Goal: Task Accomplishment & Management: Complete application form

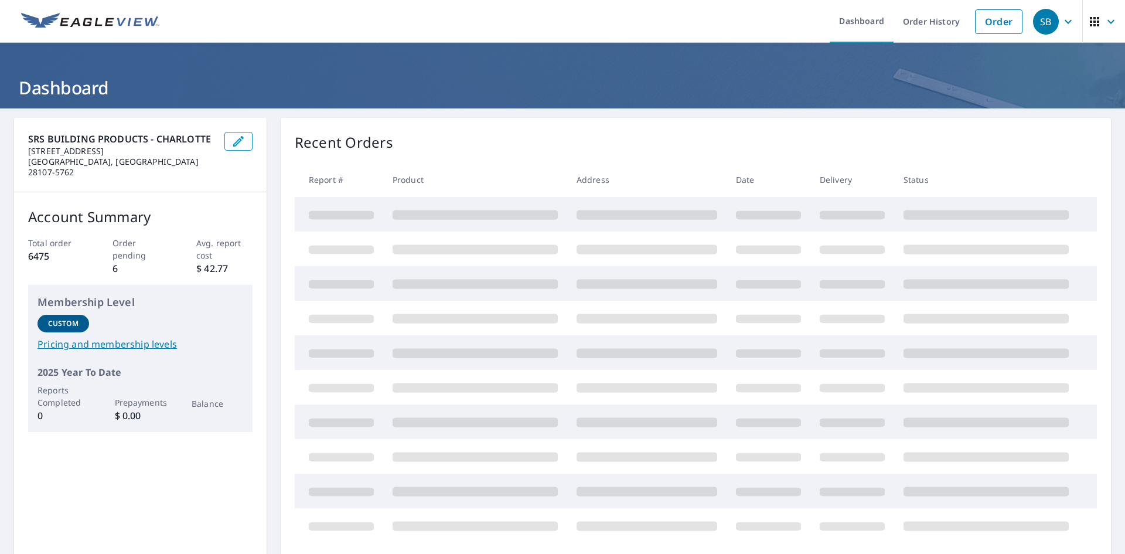
click at [742, 152] on div "Recent Orders" at bounding box center [696, 142] width 802 height 21
click at [1024, 141] on span "Start New Order" at bounding box center [1053, 142] width 68 height 15
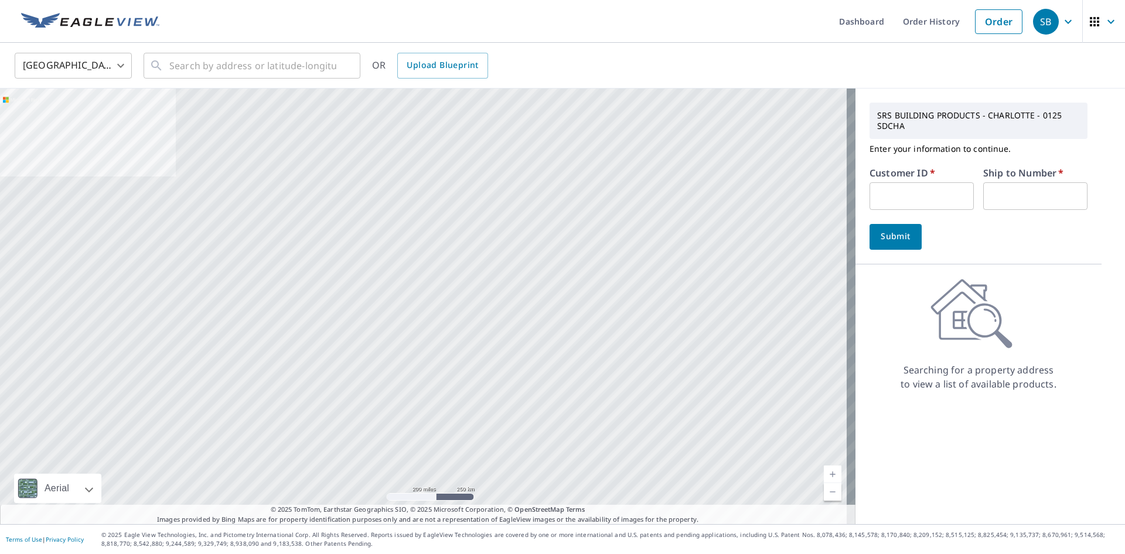
click at [920, 201] on input "text" at bounding box center [921, 196] width 104 height 28
type input "IMS125"
click at [1003, 198] on input "text" at bounding box center [1035, 196] width 104 height 28
type input "1"
click at [298, 79] on div "​" at bounding box center [252, 66] width 217 height 26
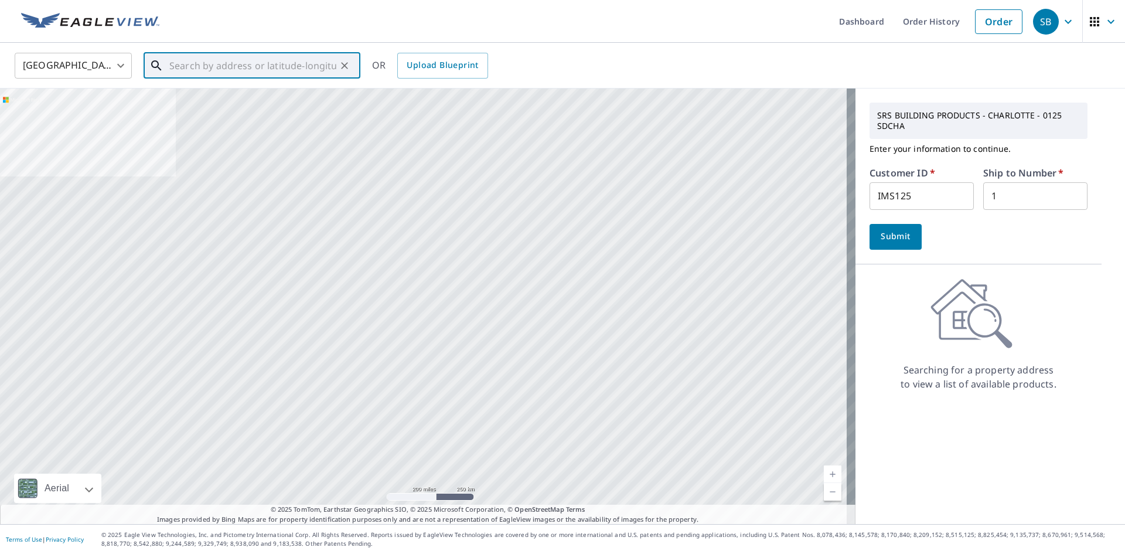
paste input "[STREET_ADDRESS][PERSON_NAME]"
type input "[STREET_ADDRESS][PERSON_NAME]"
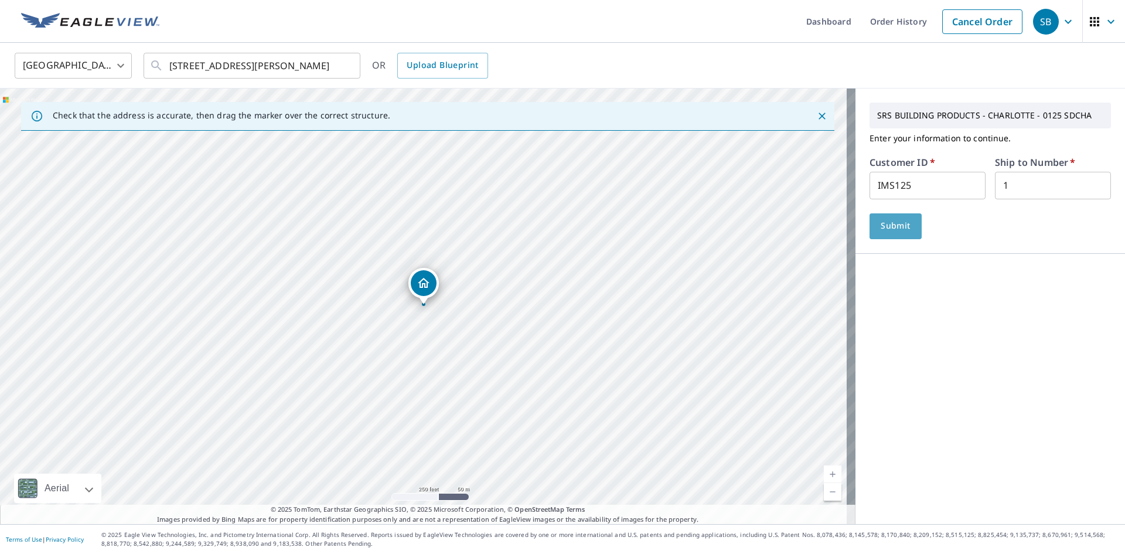
click at [897, 236] on button "Submit" at bounding box center [895, 226] width 52 height 26
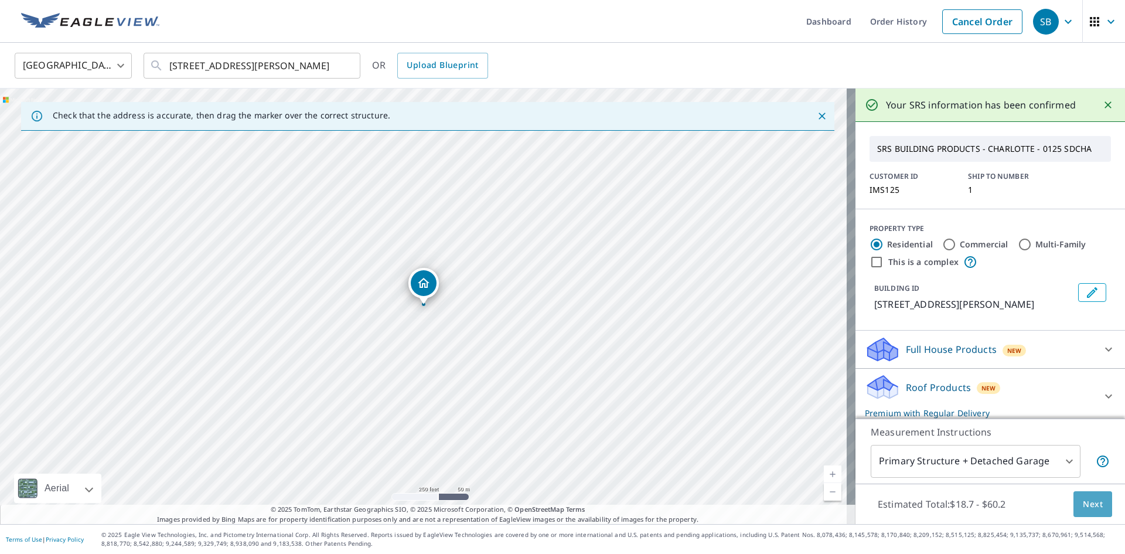
click at [1097, 509] on button "Next" at bounding box center [1092, 504] width 39 height 26
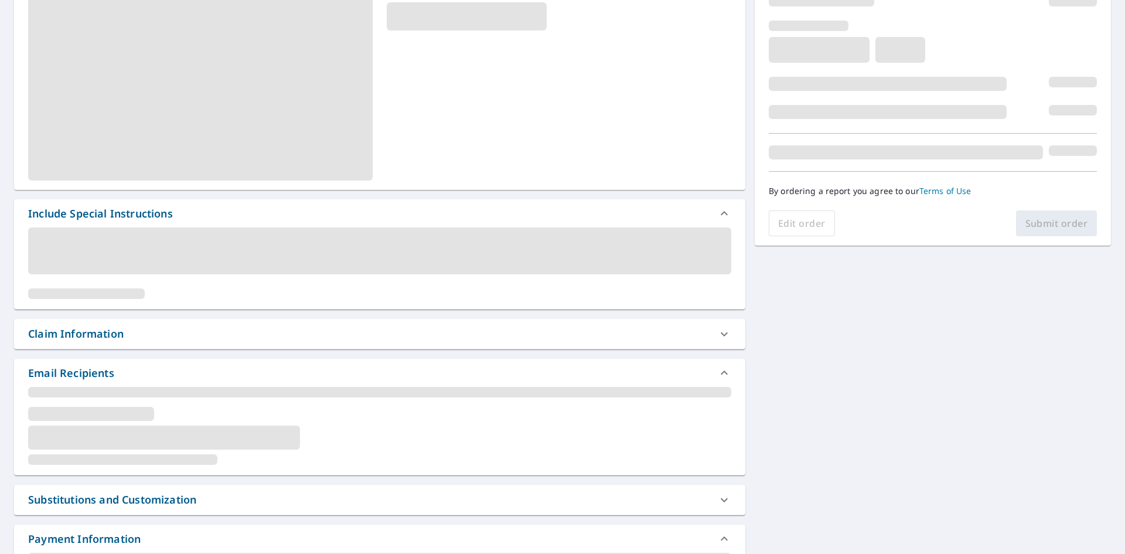
scroll to position [234, 0]
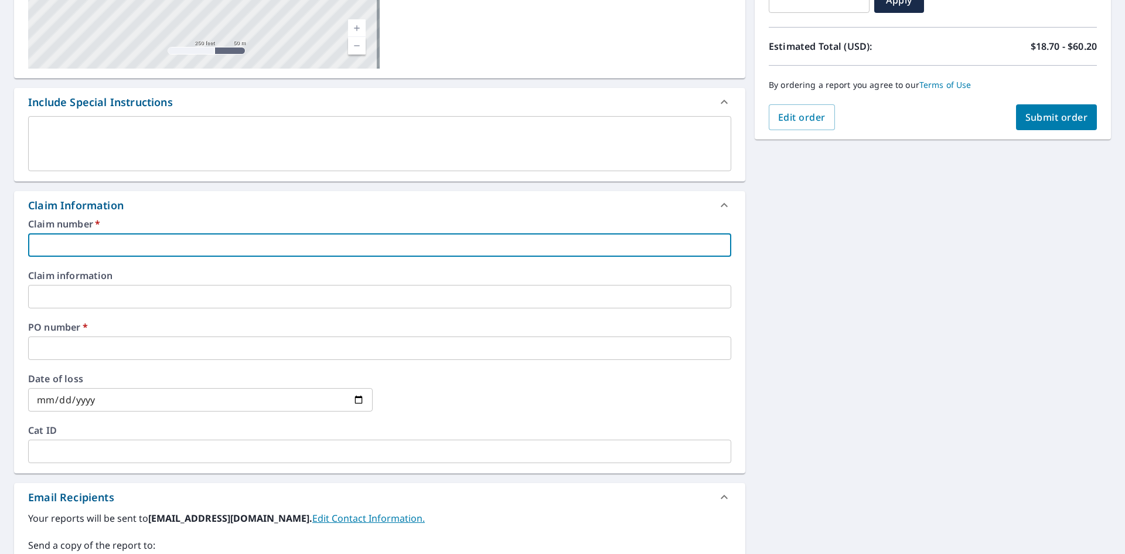
click at [228, 245] on input "text" at bounding box center [379, 244] width 703 height 23
type input "125"
checkbox input "true"
click at [132, 349] on input "text" at bounding box center [379, 347] width 703 height 23
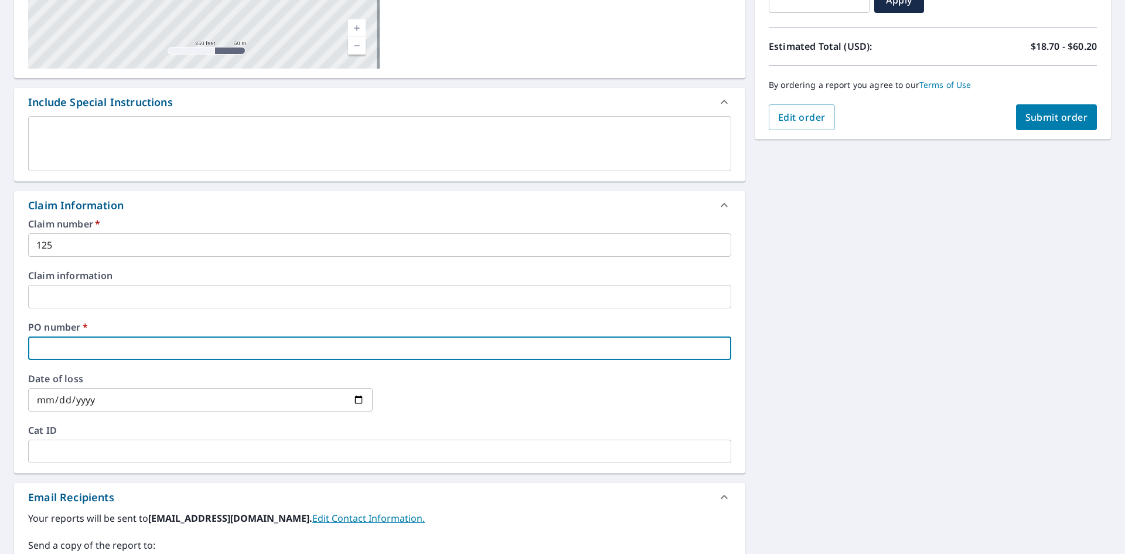
type input "2125"
checkbox input "true"
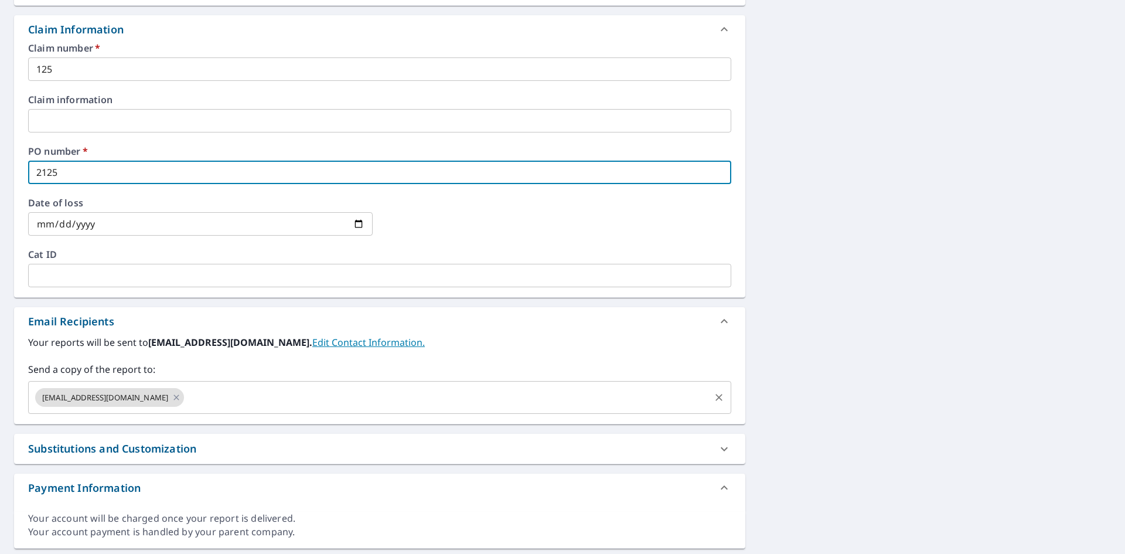
click at [267, 407] on input "text" at bounding box center [447, 397] width 523 height 22
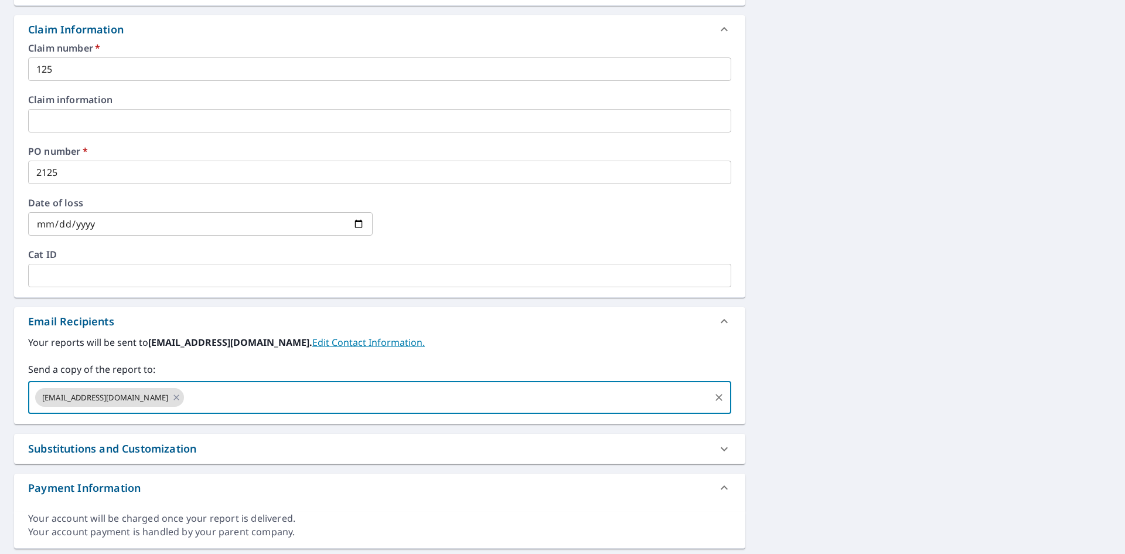
paste input "[PERSON_NAME][EMAIL_ADDRESS][DOMAIN_NAME]"
type input "[PERSON_NAME][EMAIL_ADDRESS][DOMAIN_NAME]"
checkbox input "true"
click at [444, 343] on label "Your reports will be sent to [EMAIL_ADDRESS][DOMAIN_NAME]. Edit Contact Informa…" at bounding box center [379, 342] width 703 height 14
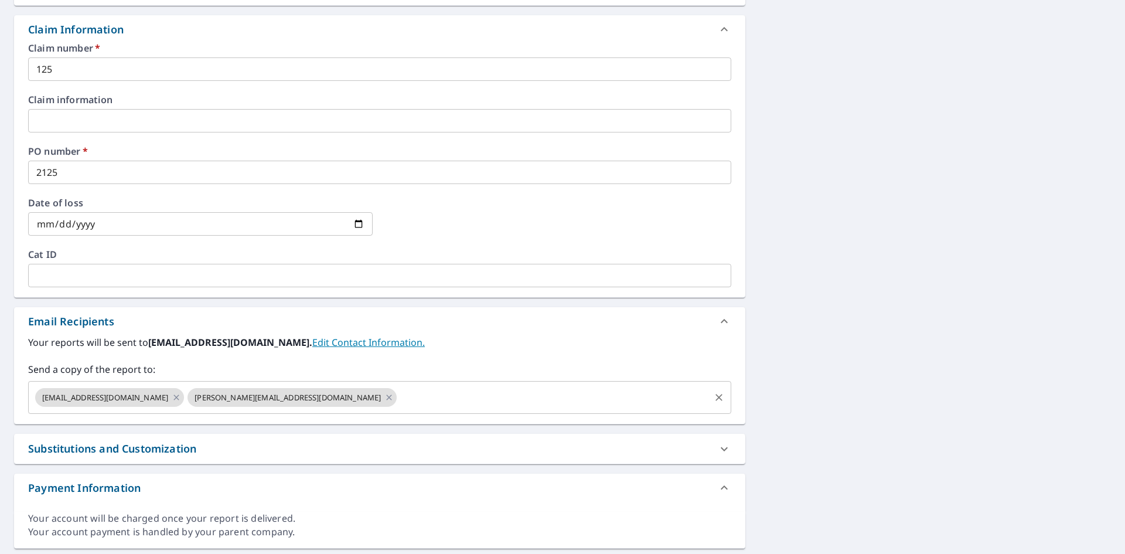
click at [398, 398] on input "text" at bounding box center [553, 397] width 310 height 22
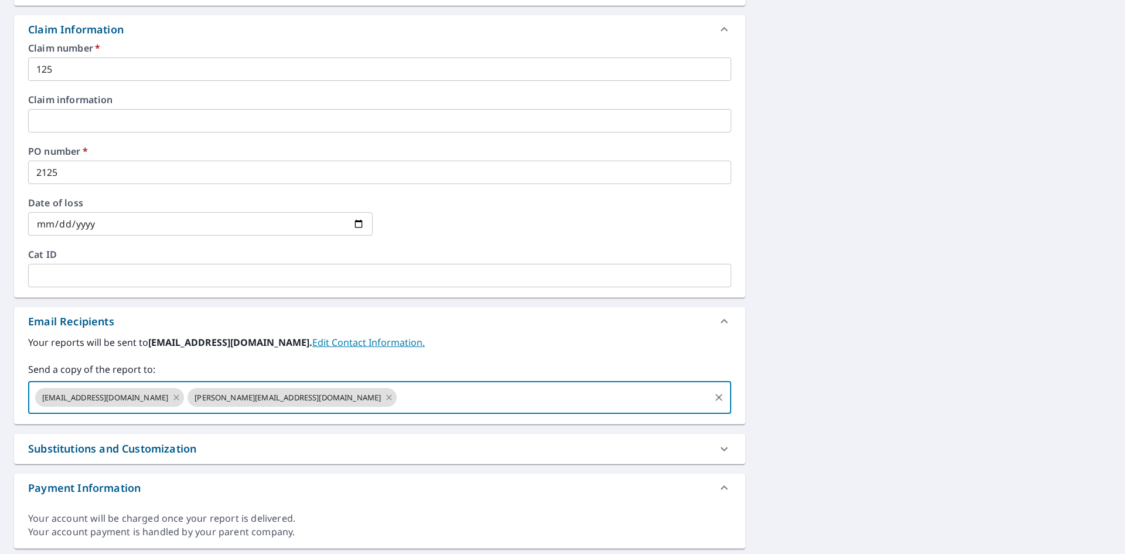
paste input "[PERSON_NAME][EMAIL_ADDRESS][PERSON_NAME][DOMAIN_NAME]"
type input "[PERSON_NAME][EMAIL_ADDRESS][PERSON_NAME][DOMAIN_NAME]"
click at [479, 336] on label "Your reports will be sent to [EMAIL_ADDRESS][DOMAIN_NAME]. Edit Contact Informa…" at bounding box center [379, 342] width 703 height 14
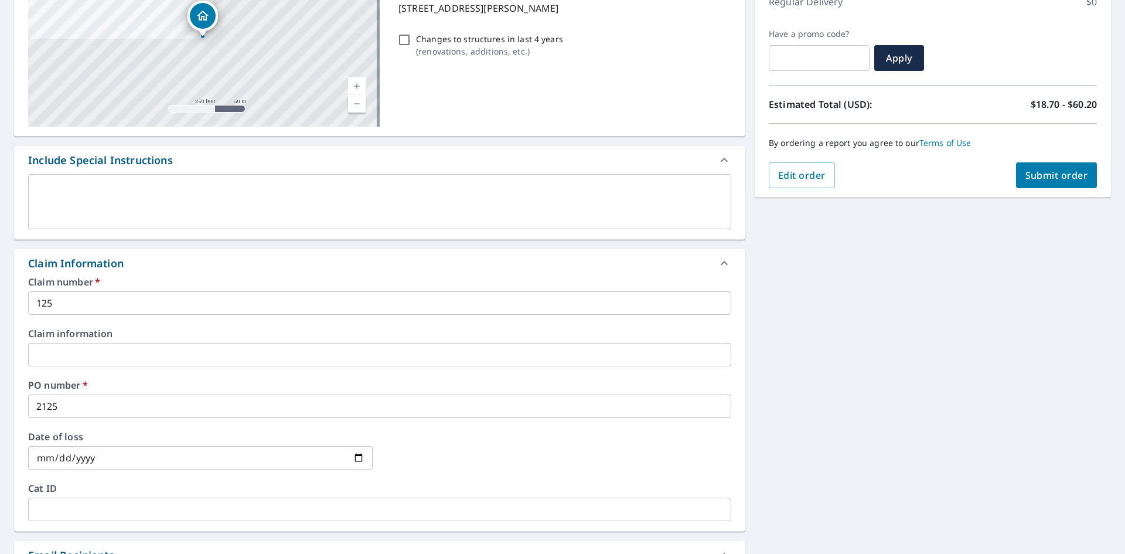
scroll to position [176, 0]
click at [1059, 177] on span "Submit order" at bounding box center [1056, 175] width 63 height 13
checkbox input "true"
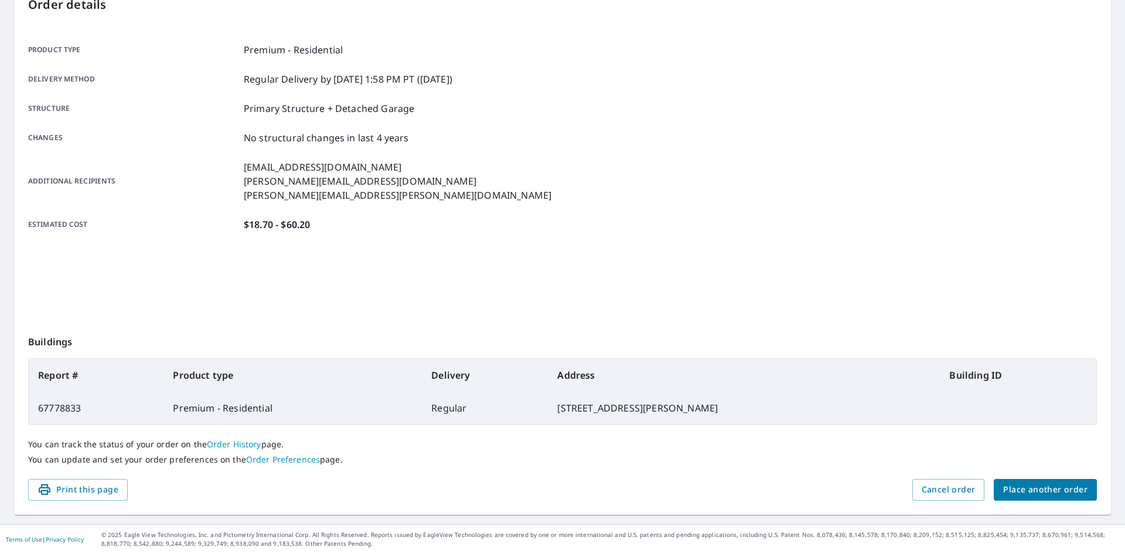
scroll to position [136, 0]
